Goal: Task Accomplishment & Management: Use online tool/utility

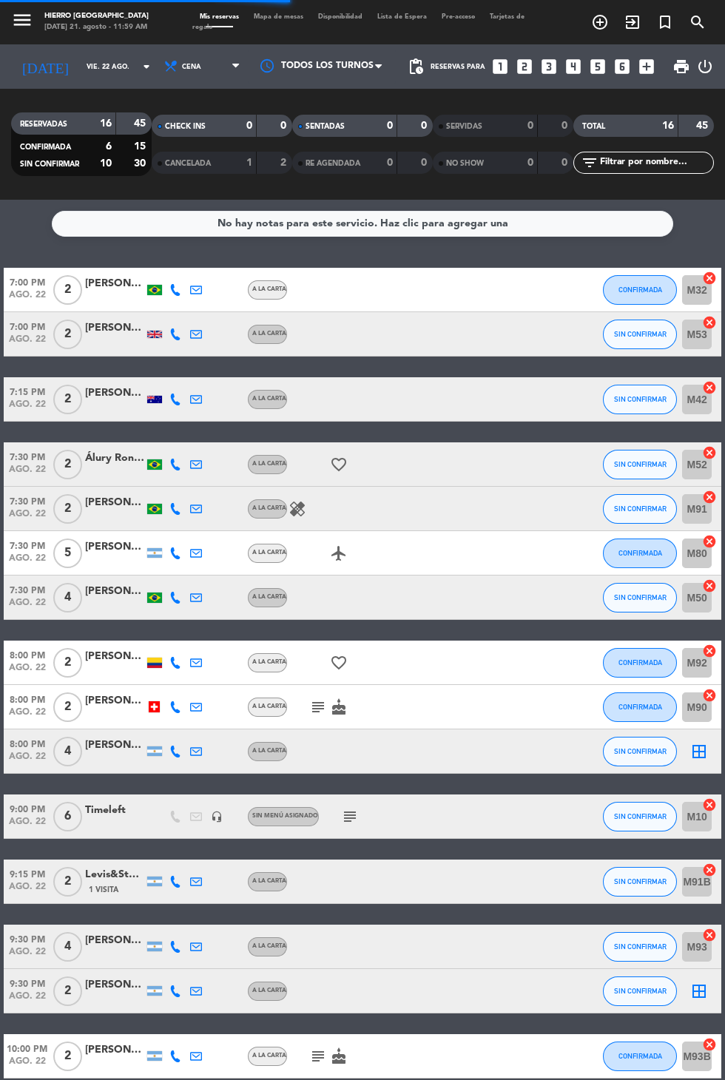
click at [79, 58] on input "vie. 22 ago." at bounding box center [125, 66] width 93 height 23
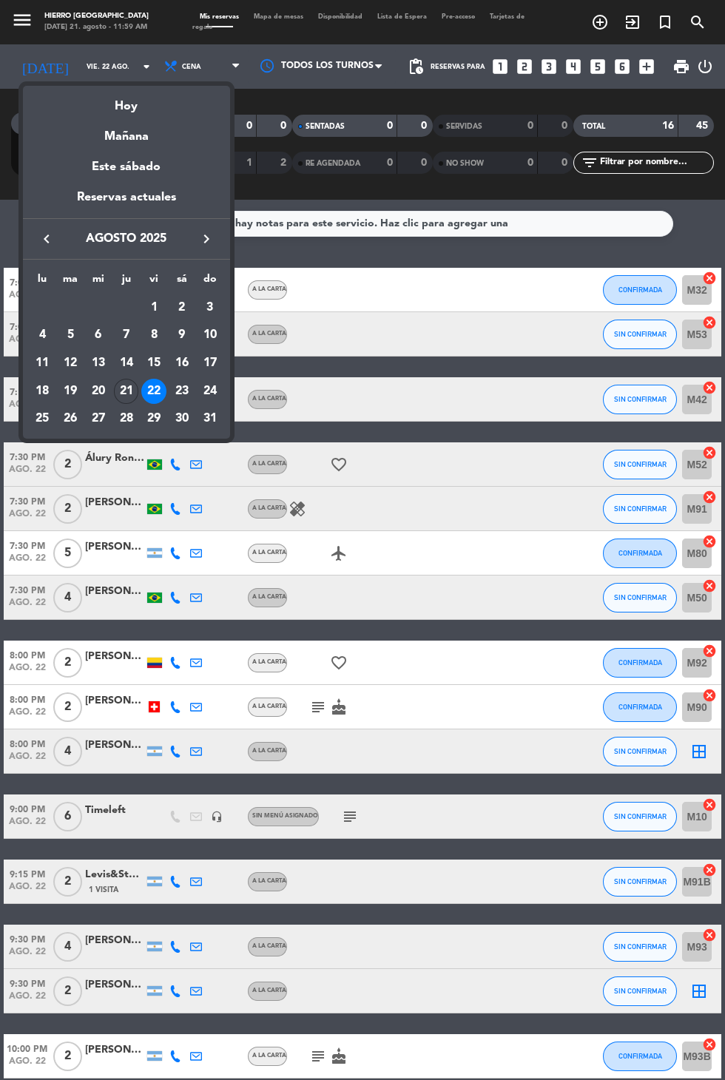
click at [132, 102] on div "Hoy" at bounding box center [126, 101] width 207 height 30
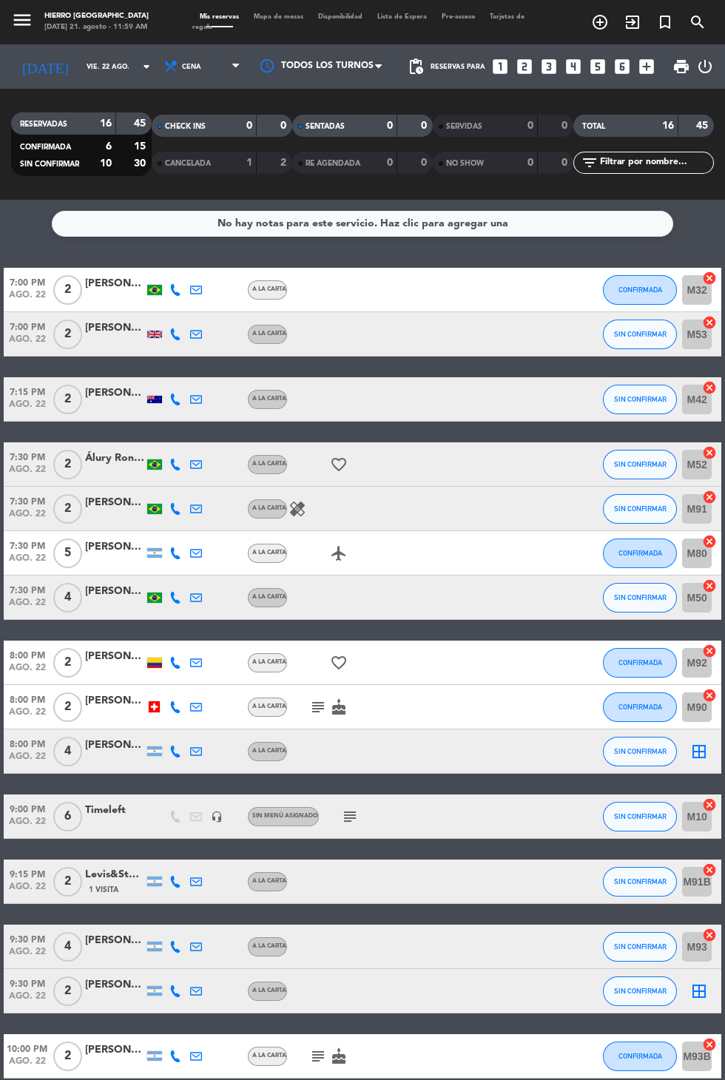
type input "jue. 21 ago."
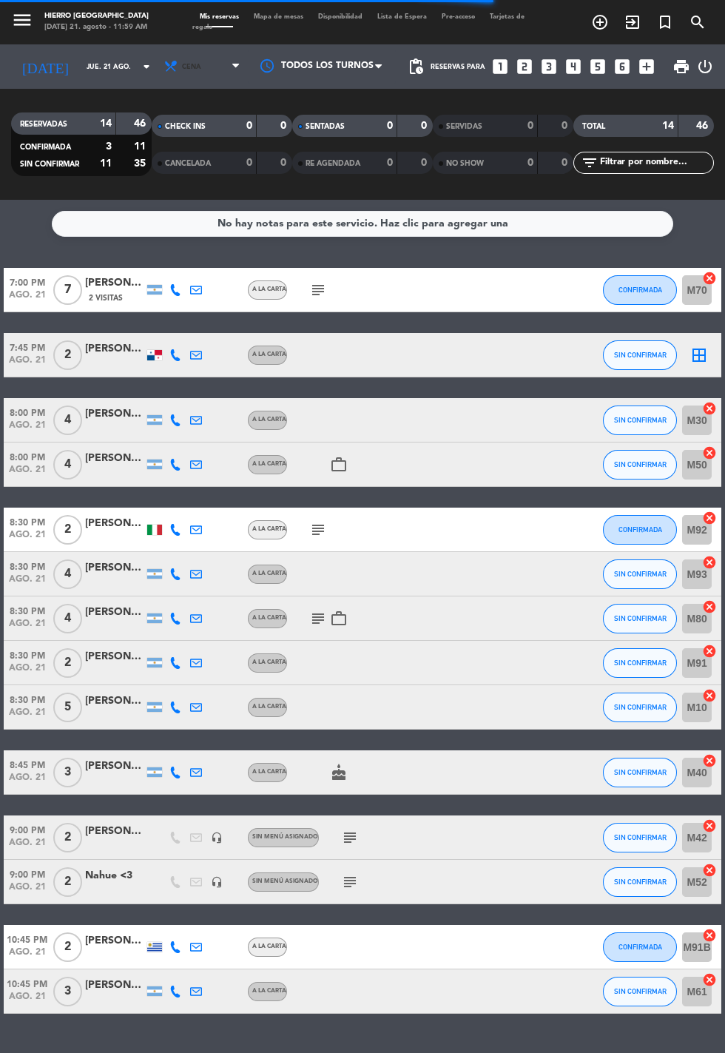
click at [184, 67] on span "Cena" at bounding box center [203, 66] width 89 height 33
click at [196, 132] on div "menu Hierro [GEOGRAPHIC_DATA] [DATE] 21. agosto - 11:59 AM Mis reservas Mapa de…" at bounding box center [362, 100] width 725 height 200
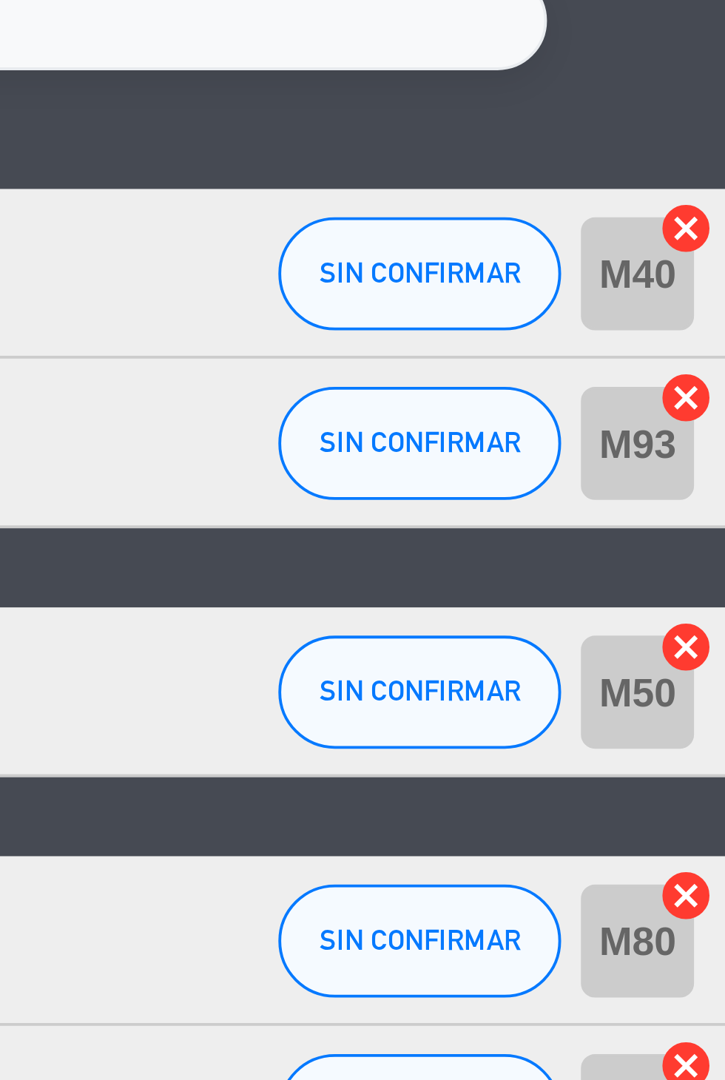
click at [708, 318] on icon "cancel" at bounding box center [709, 322] width 15 height 15
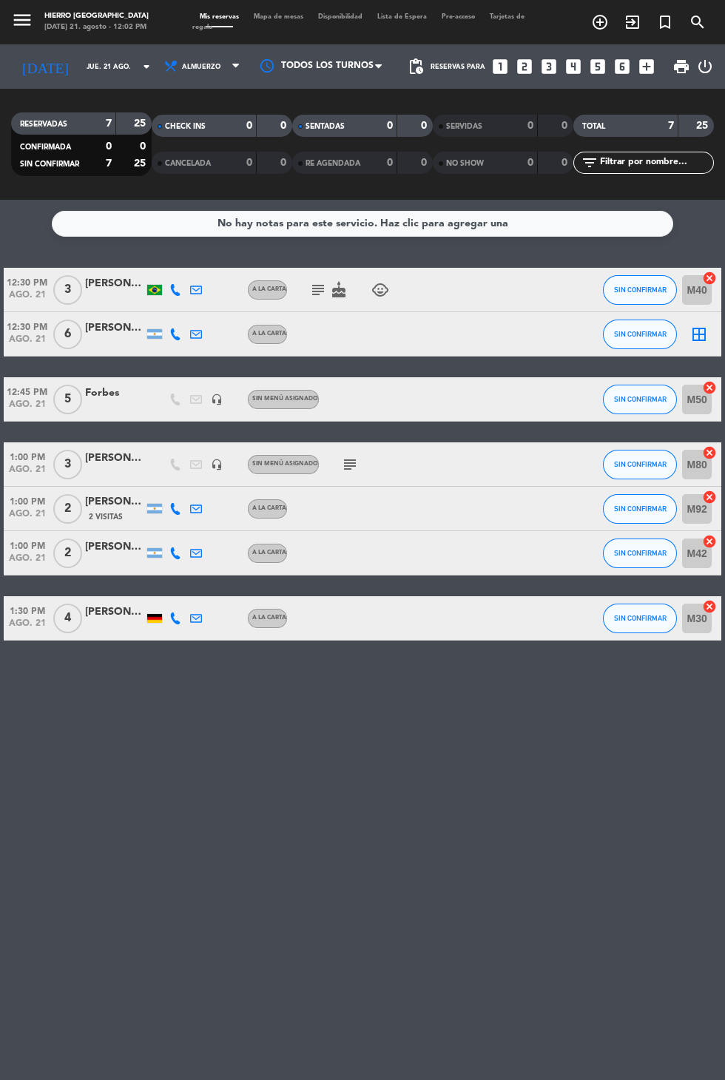
click at [703, 340] on icon "border_all" at bounding box center [699, 334] width 18 height 18
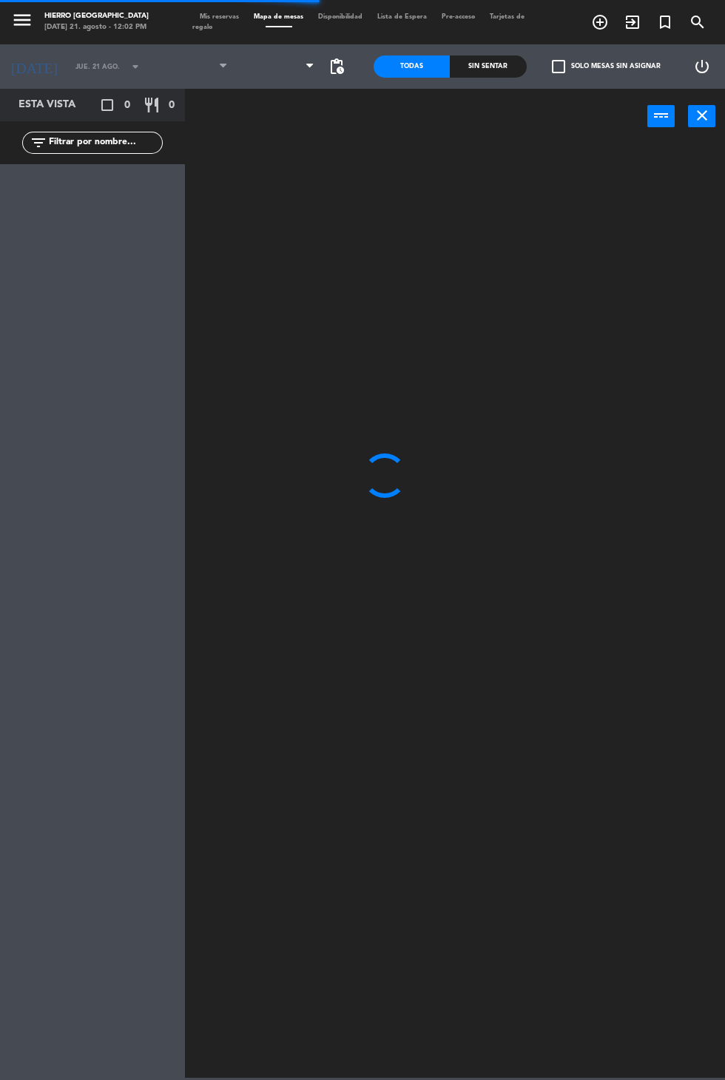
click at [277, 57] on span at bounding box center [278, 66] width 87 height 33
click at [258, 81] on span at bounding box center [278, 66] width 87 height 33
click at [276, 74] on span at bounding box center [278, 66] width 87 height 33
click at [269, 81] on span "Primer Piso" at bounding box center [278, 66] width 87 height 33
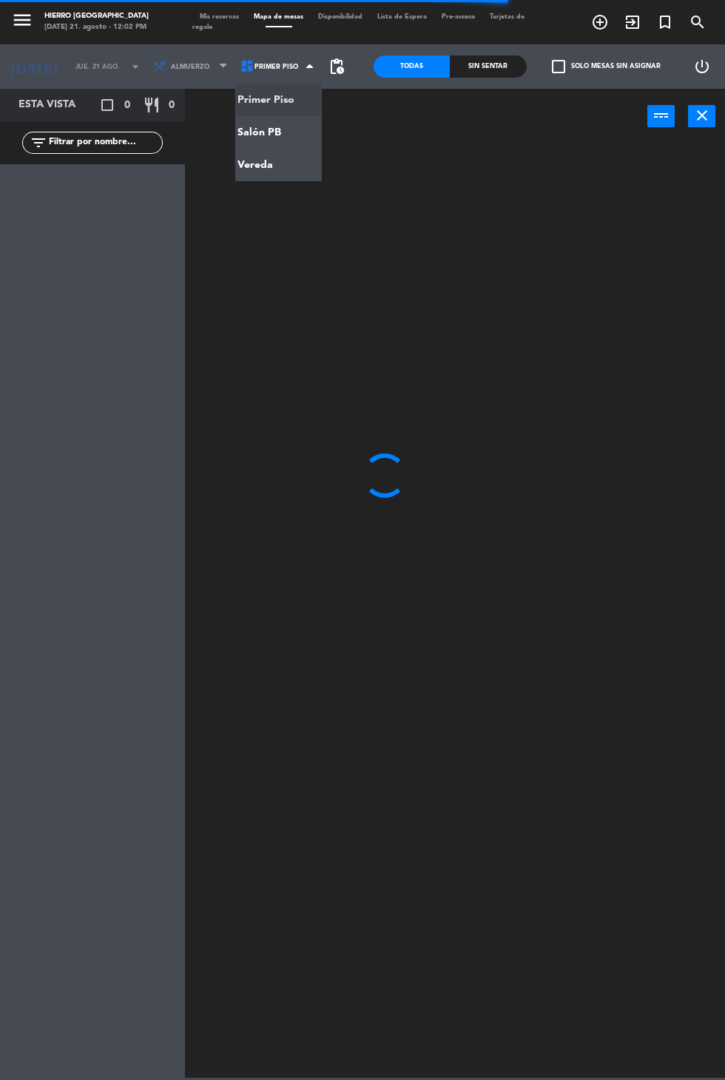
click at [261, 150] on ng-component "menu Hierro [GEOGRAPHIC_DATA] [DATE] 21. agosto - 12:02 PM Mis reservas Mapa de…" at bounding box center [362, 539] width 725 height 1078
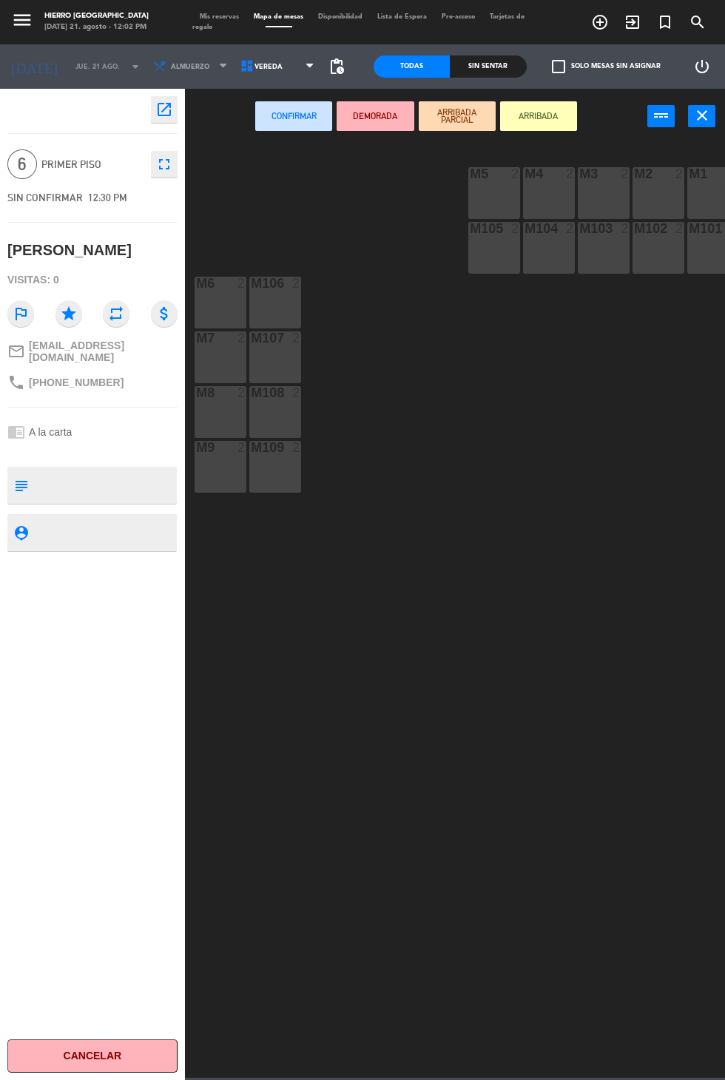
click at [269, 54] on span "Vereda" at bounding box center [278, 66] width 87 height 33
click at [292, 124] on ng-component "menu Hierro [GEOGRAPHIC_DATA] [DATE] 21. agosto - 12:02 PM Mis reservas Mapa de…" at bounding box center [362, 539] width 725 height 1078
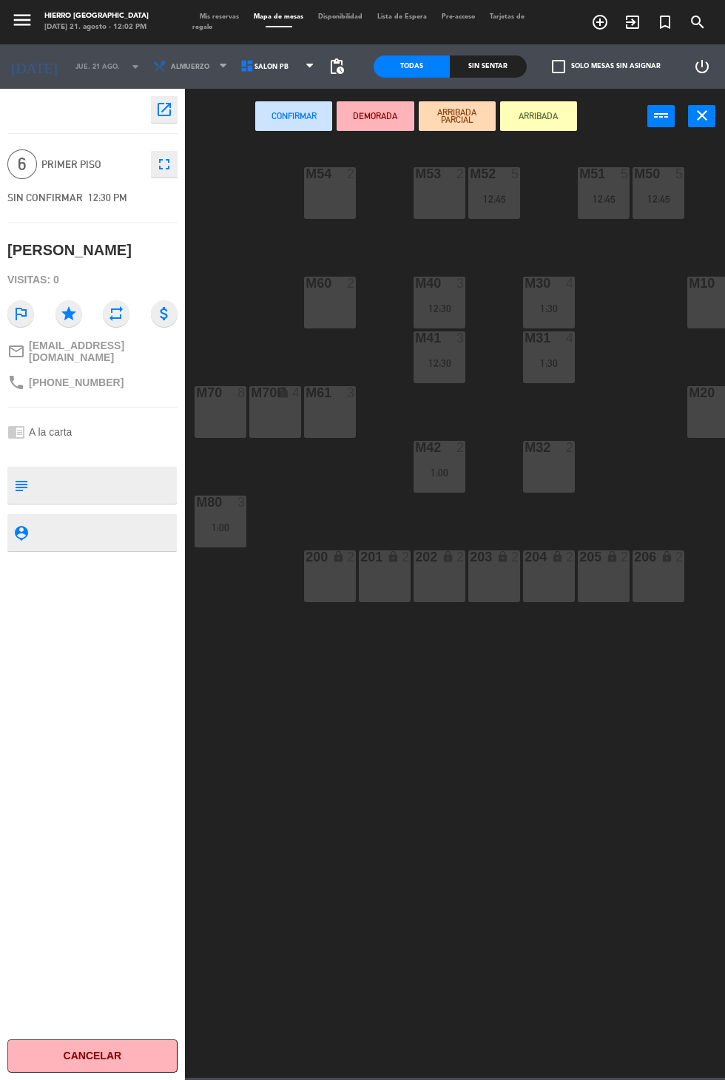
click at [234, 405] on div "M70 8" at bounding box center [221, 412] width 52 height 52
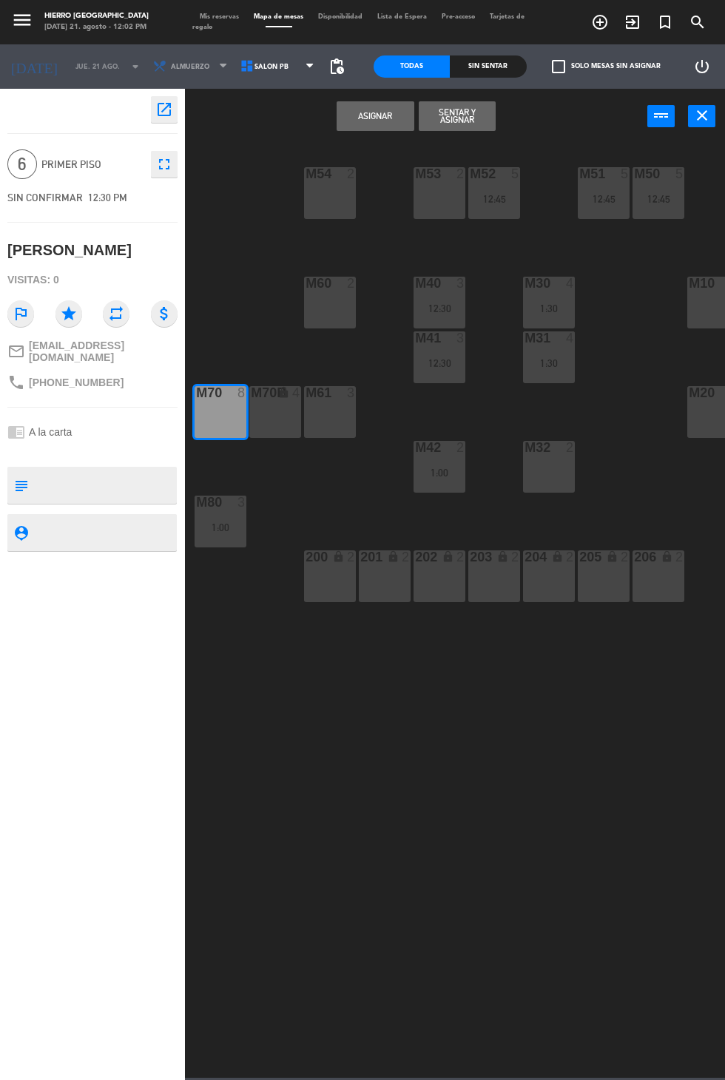
click at [397, 116] on button "Asignar" at bounding box center [375, 116] width 77 height 30
